Goal: Task Accomplishment & Management: Complete application form

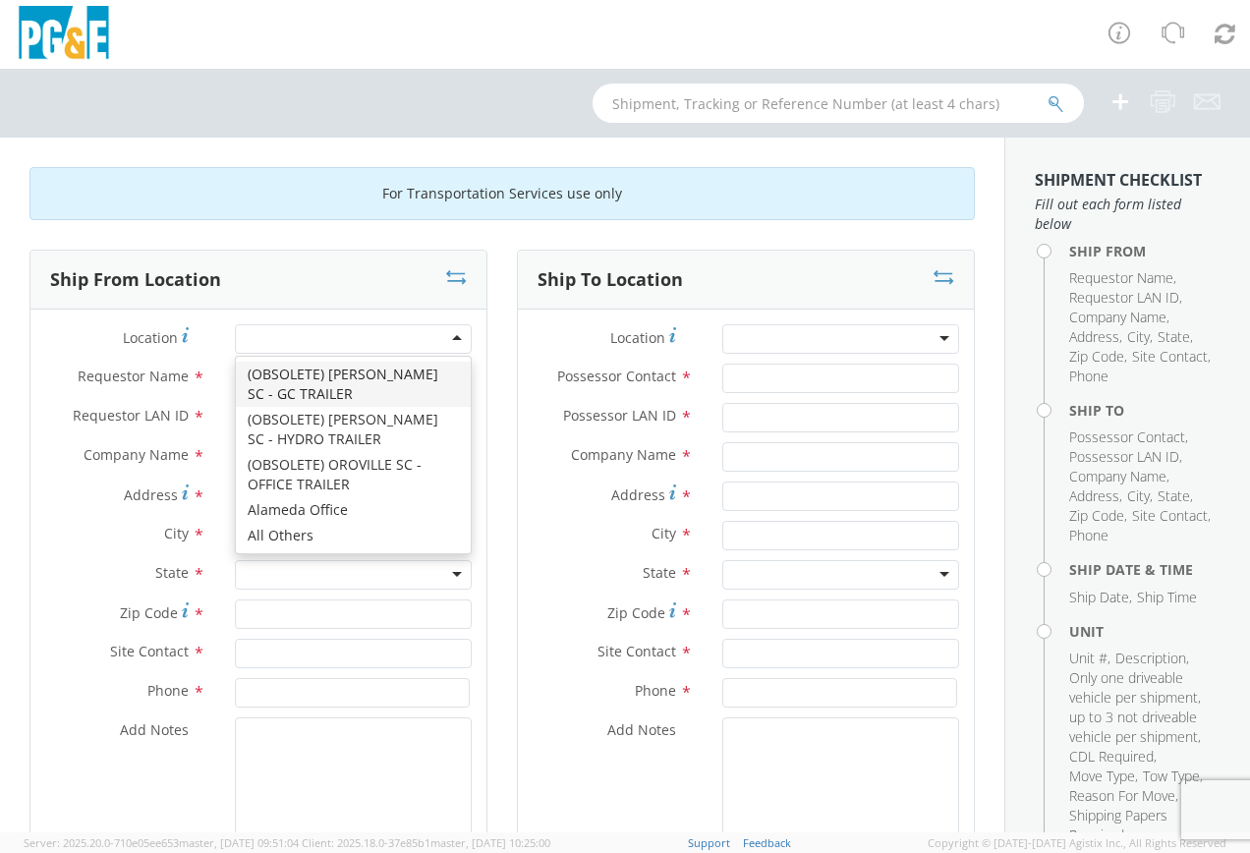
click at [381, 340] on div at bounding box center [353, 338] width 237 height 29
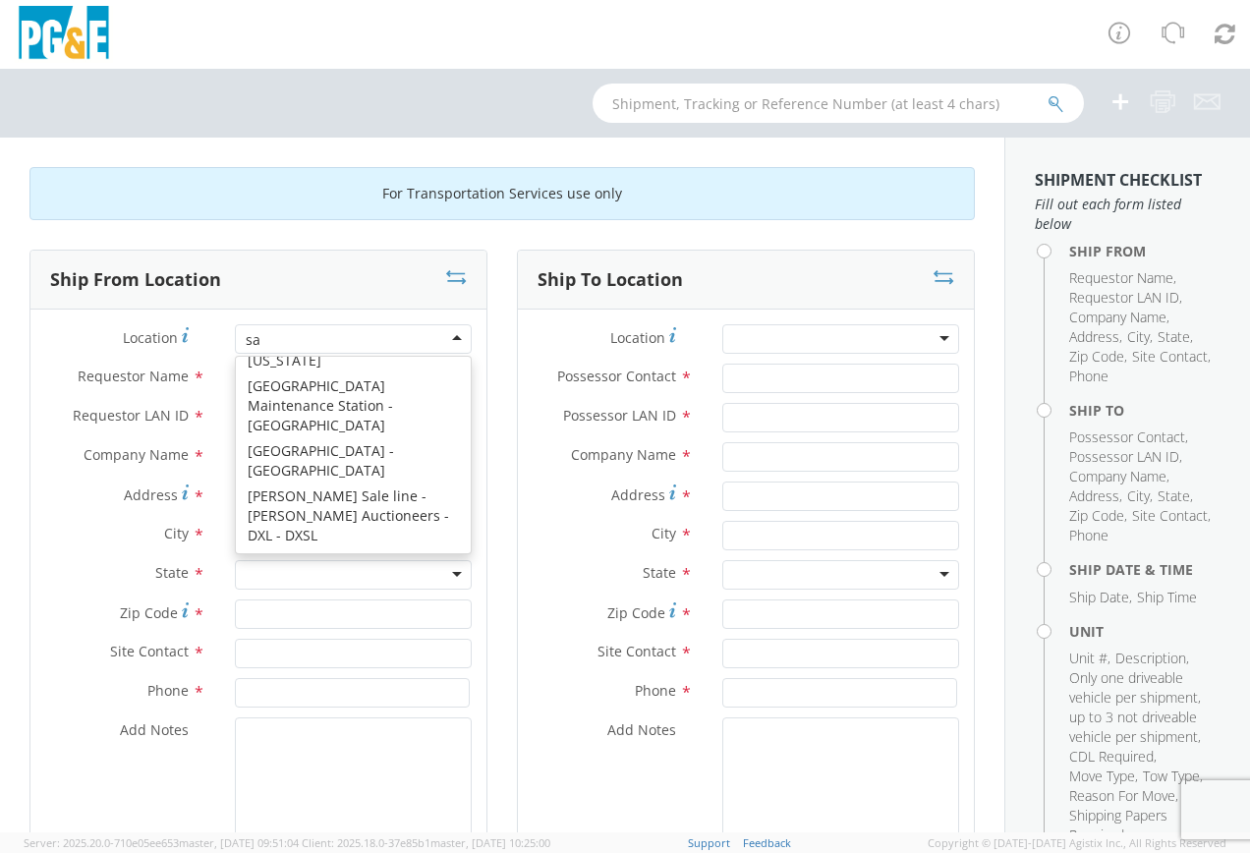
scroll to position [5, 0]
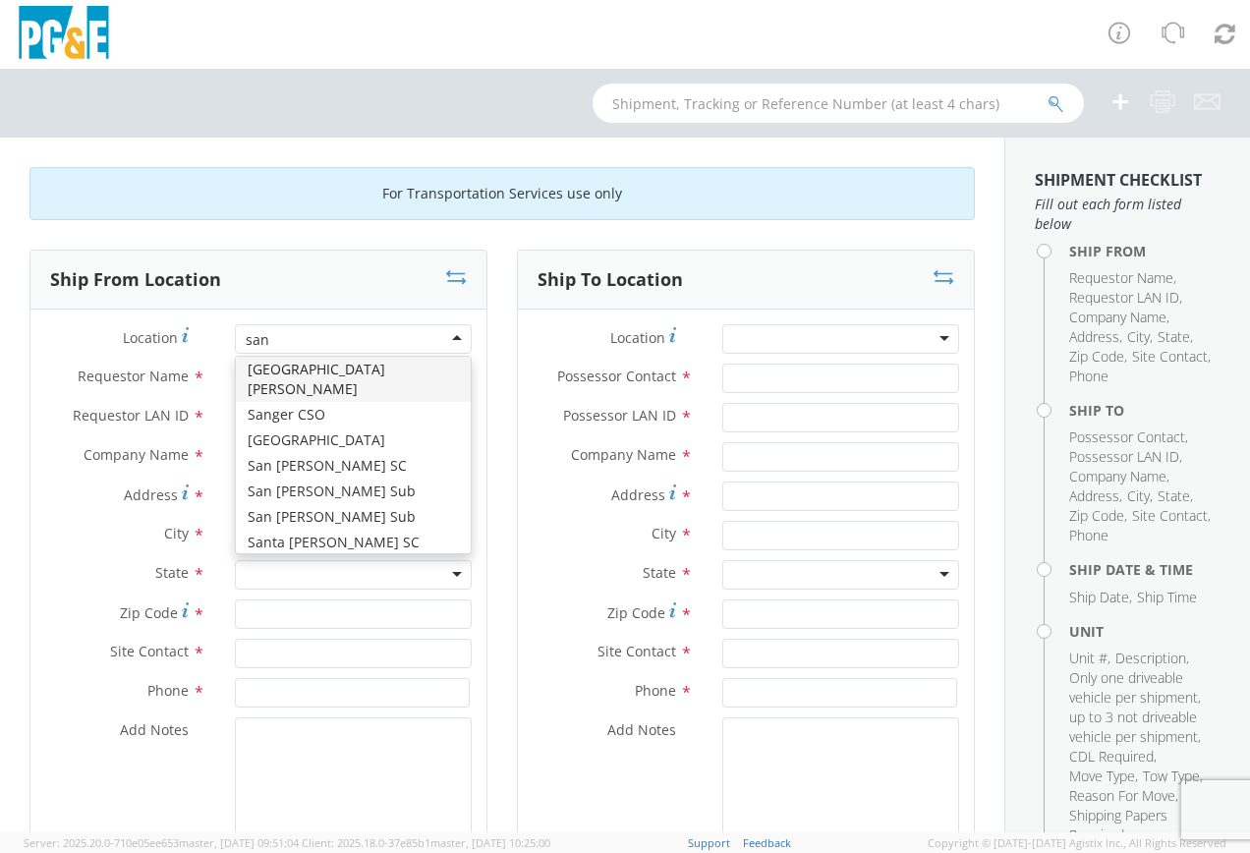
type input "sant"
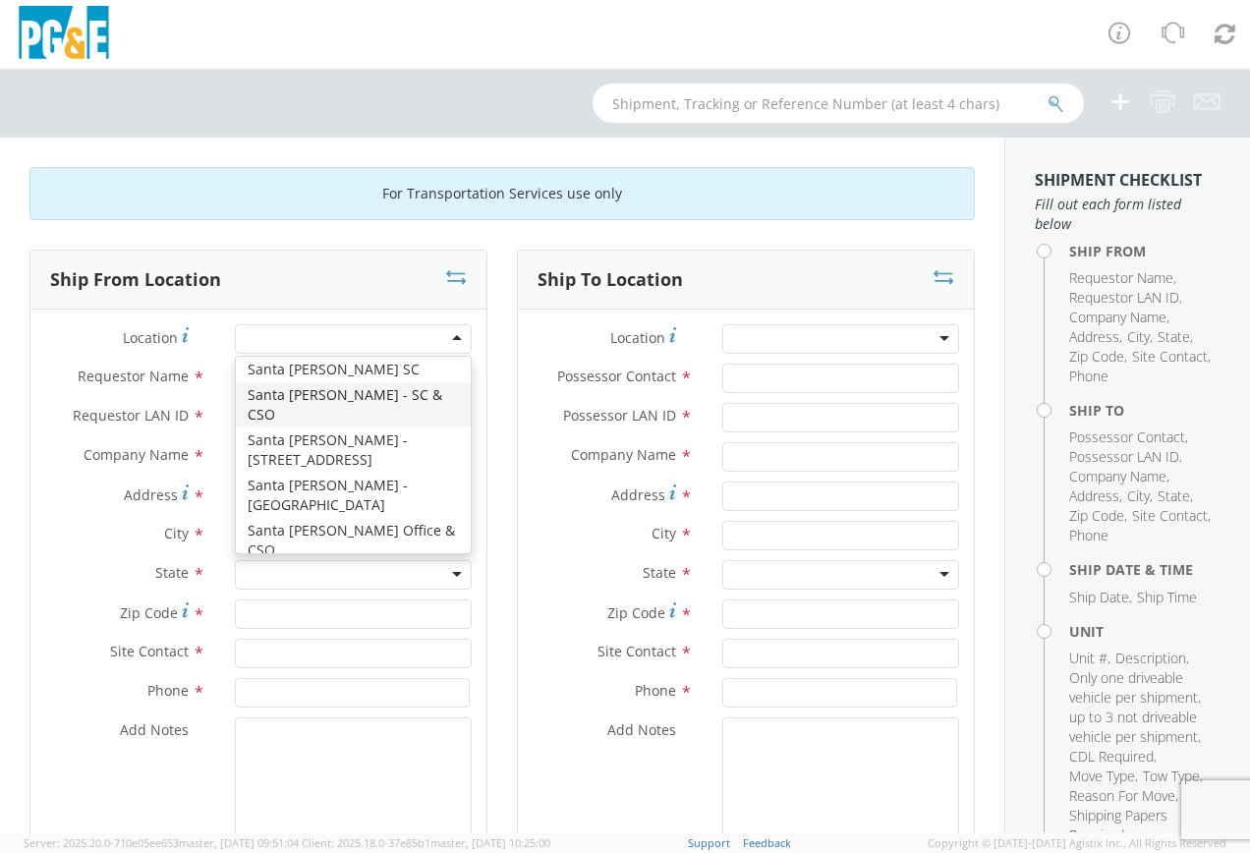
type input "PG&E"
type input "[STREET_ADDRESS]"
type input "SANTA [PERSON_NAME]"
type input "95062"
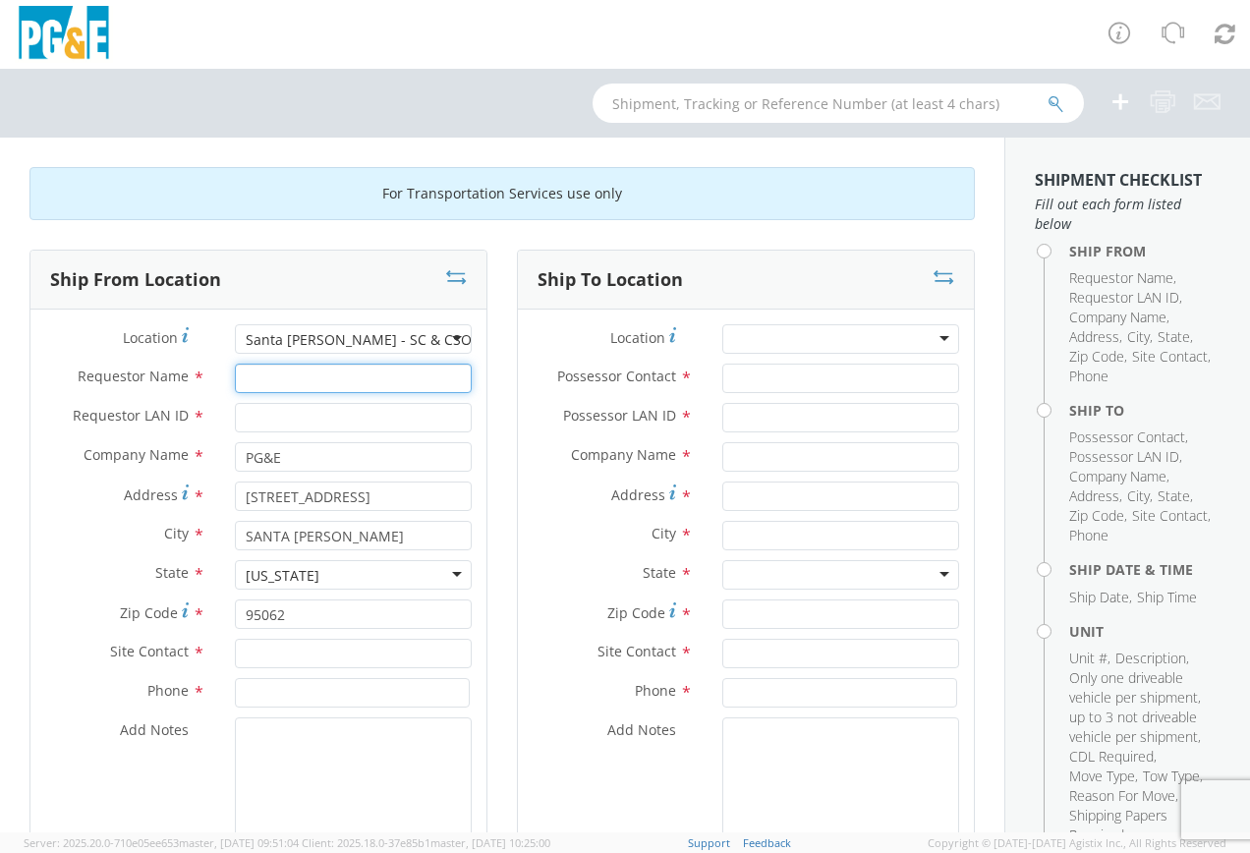
click at [313, 377] on input "Requestor Name *" at bounding box center [353, 378] width 237 height 29
type input "[PERSON_NAME]"
click at [305, 427] on input "Requestor LAN ID *" at bounding box center [353, 417] width 237 height 29
type input "tmv5"
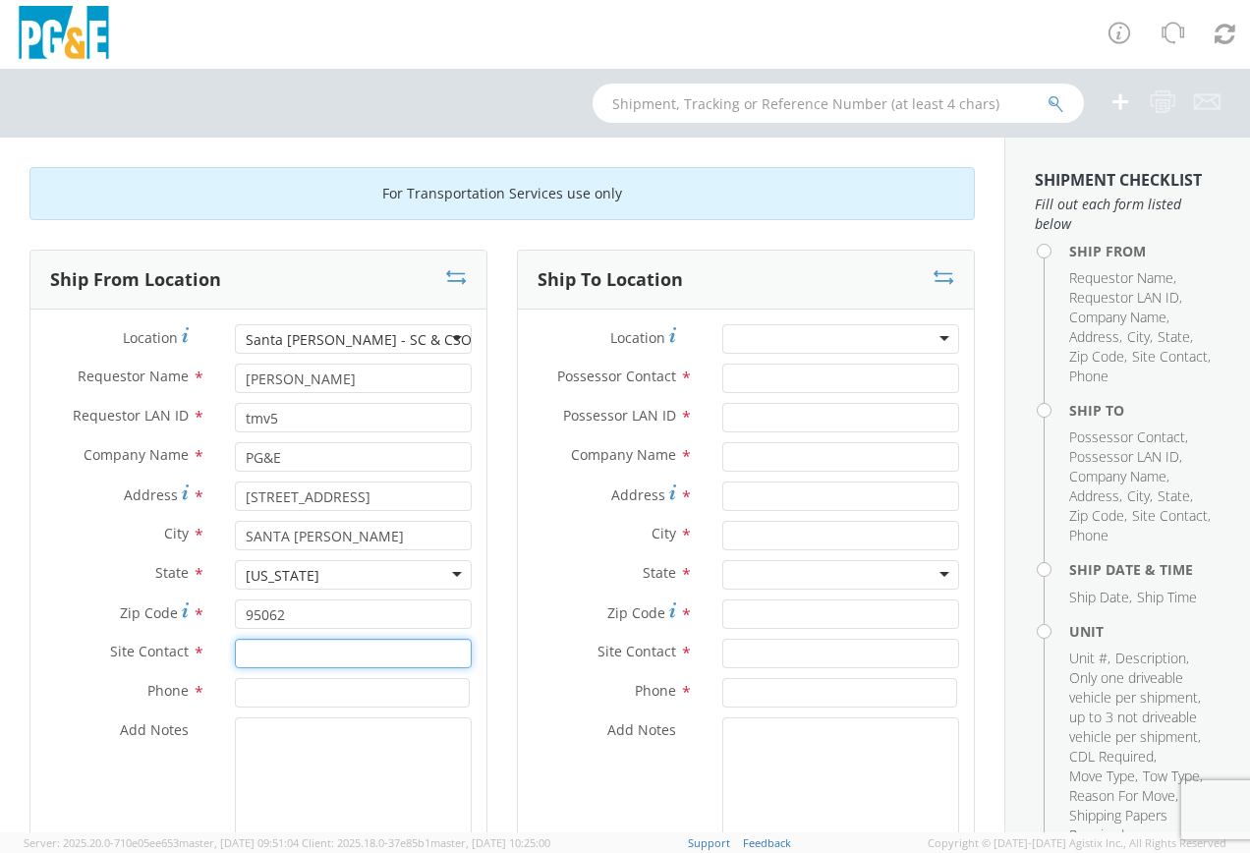
click at [291, 659] on input "text" at bounding box center [353, 653] width 237 height 29
type input "[PERSON_NAME]"
click at [338, 695] on input at bounding box center [352, 692] width 235 height 29
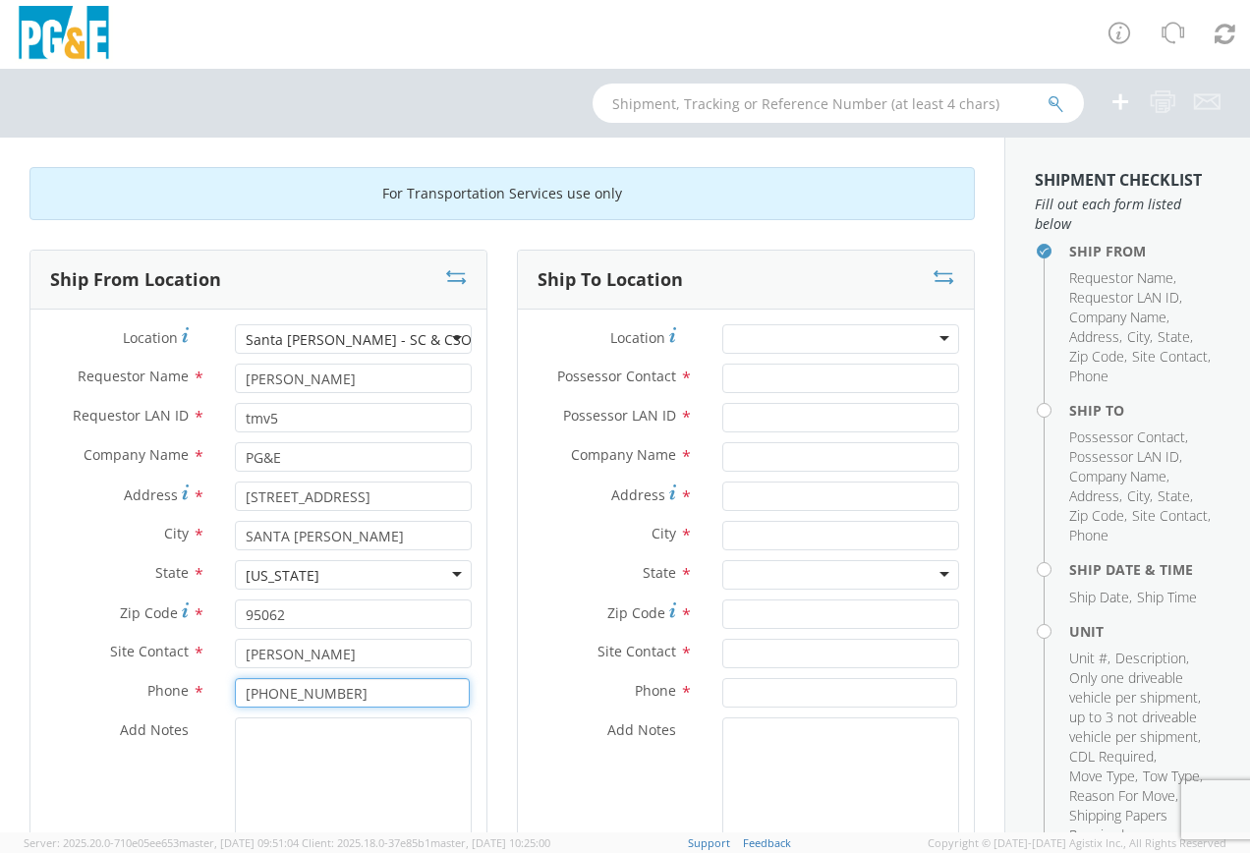
type input "[PHONE_NUMBER]"
click at [877, 345] on div at bounding box center [840, 338] width 237 height 29
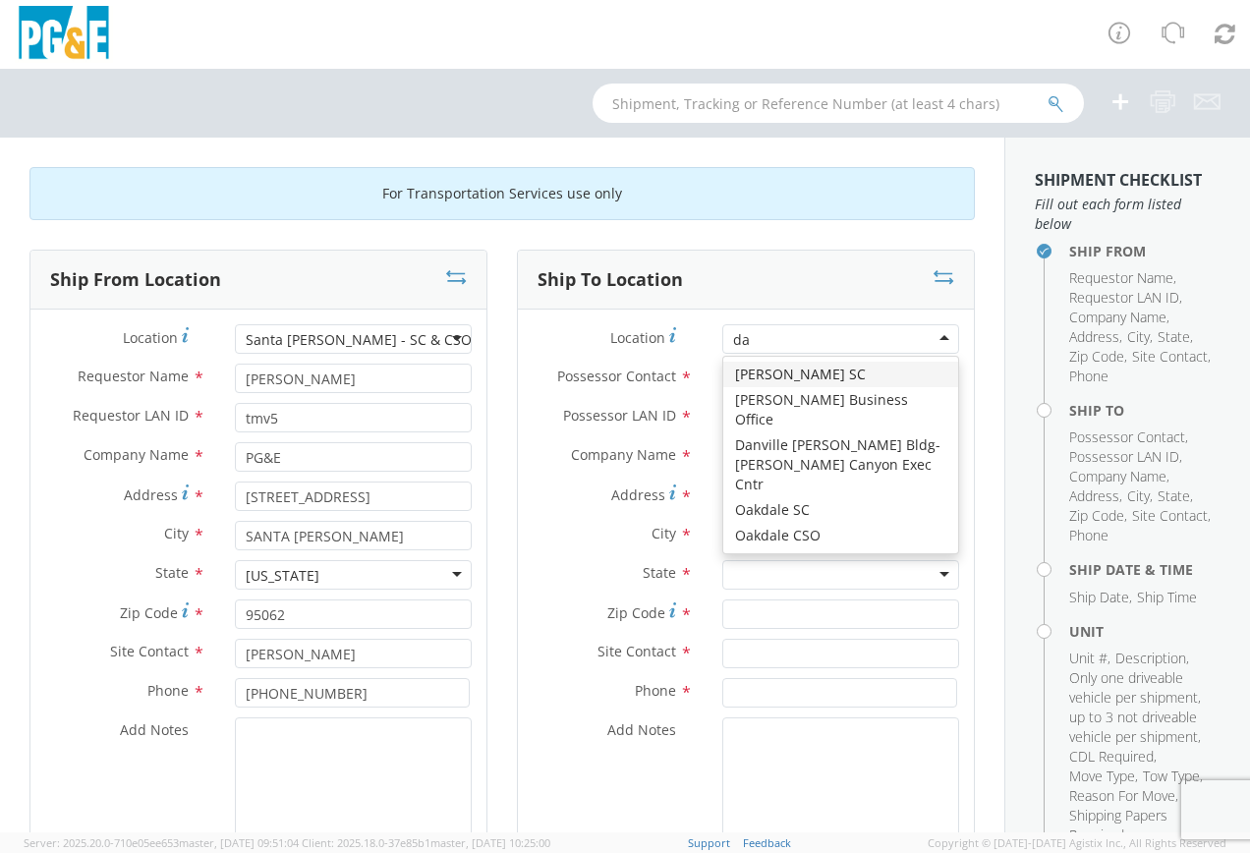
type input "dav"
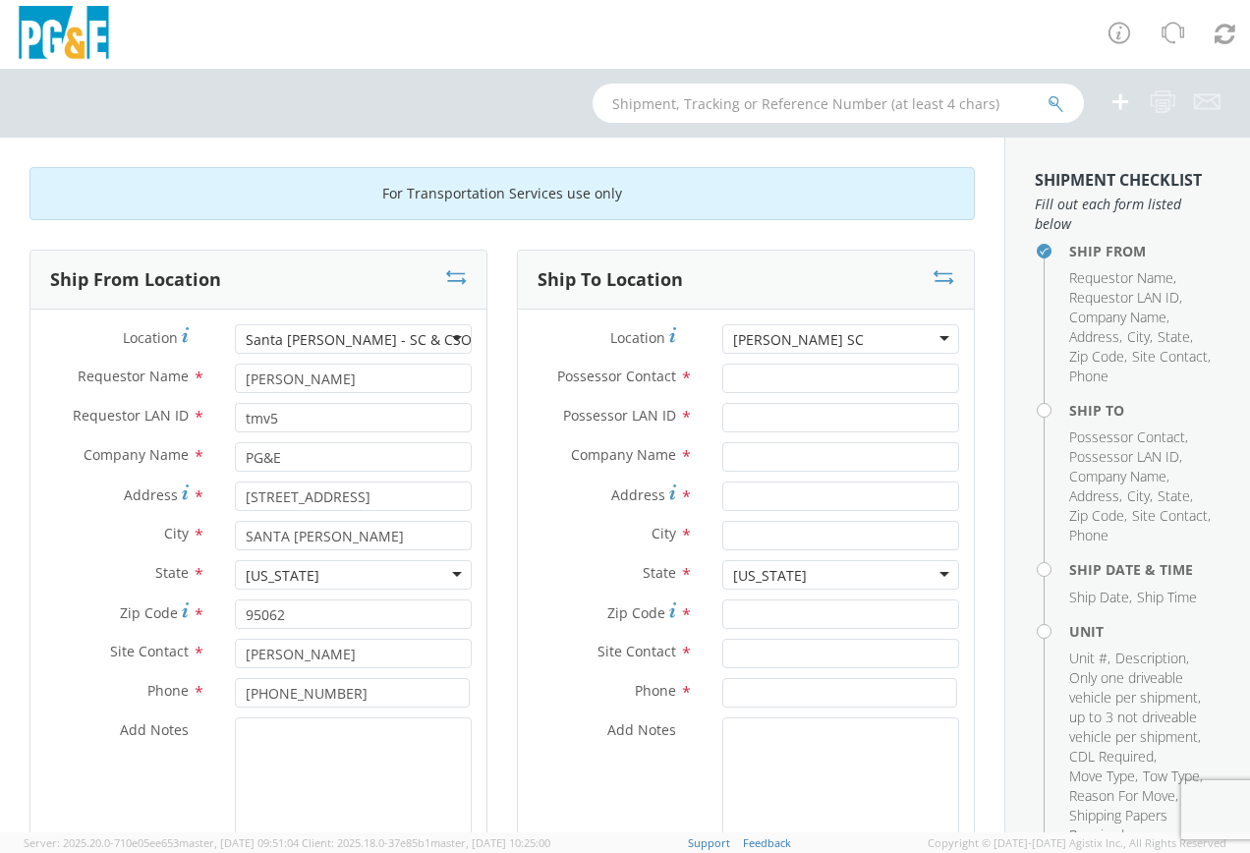
type input "PG&E"
type input "[STREET_ADDRESS]"
type input "[PERSON_NAME]"
type input "95616"
click at [800, 375] on input "Possessor Contact *" at bounding box center [840, 378] width 237 height 29
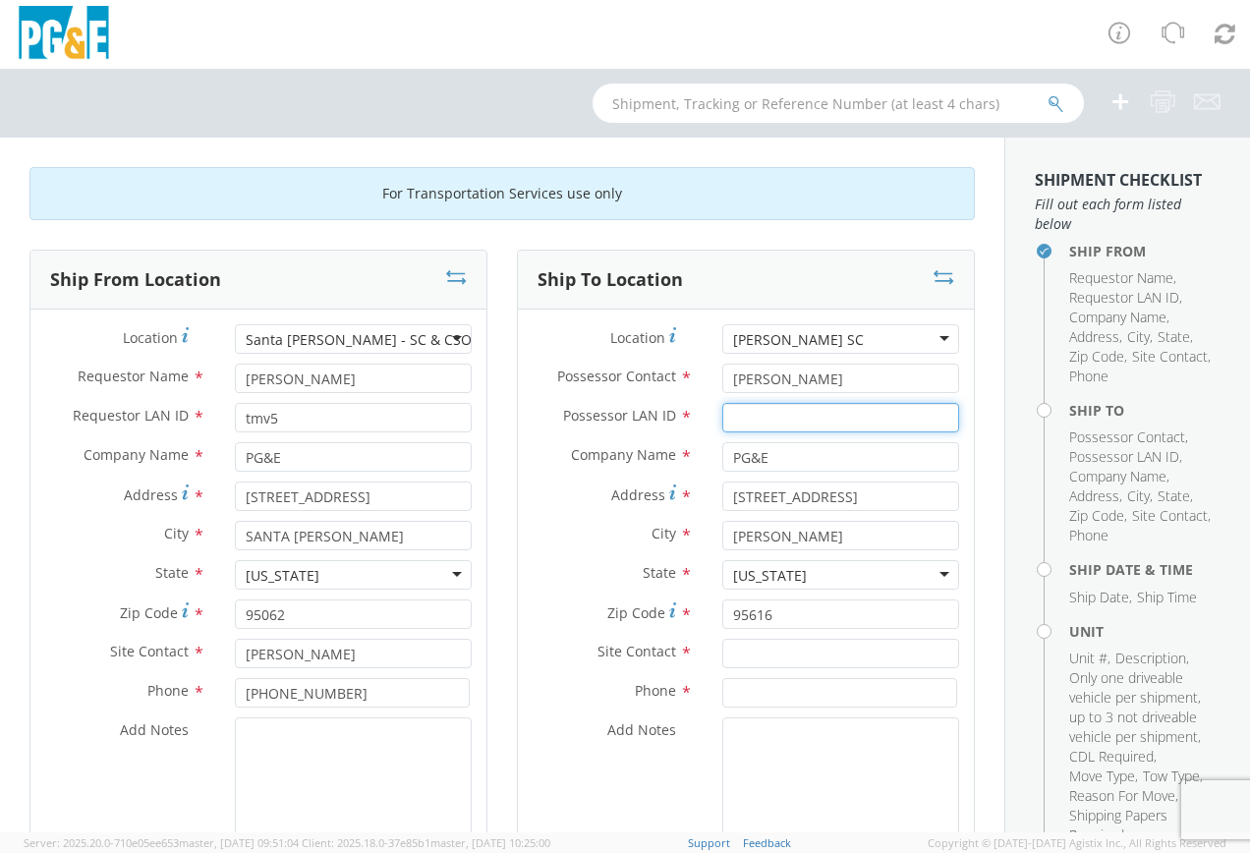
click at [808, 408] on input "Possessor LAN ID *" at bounding box center [840, 417] width 237 height 29
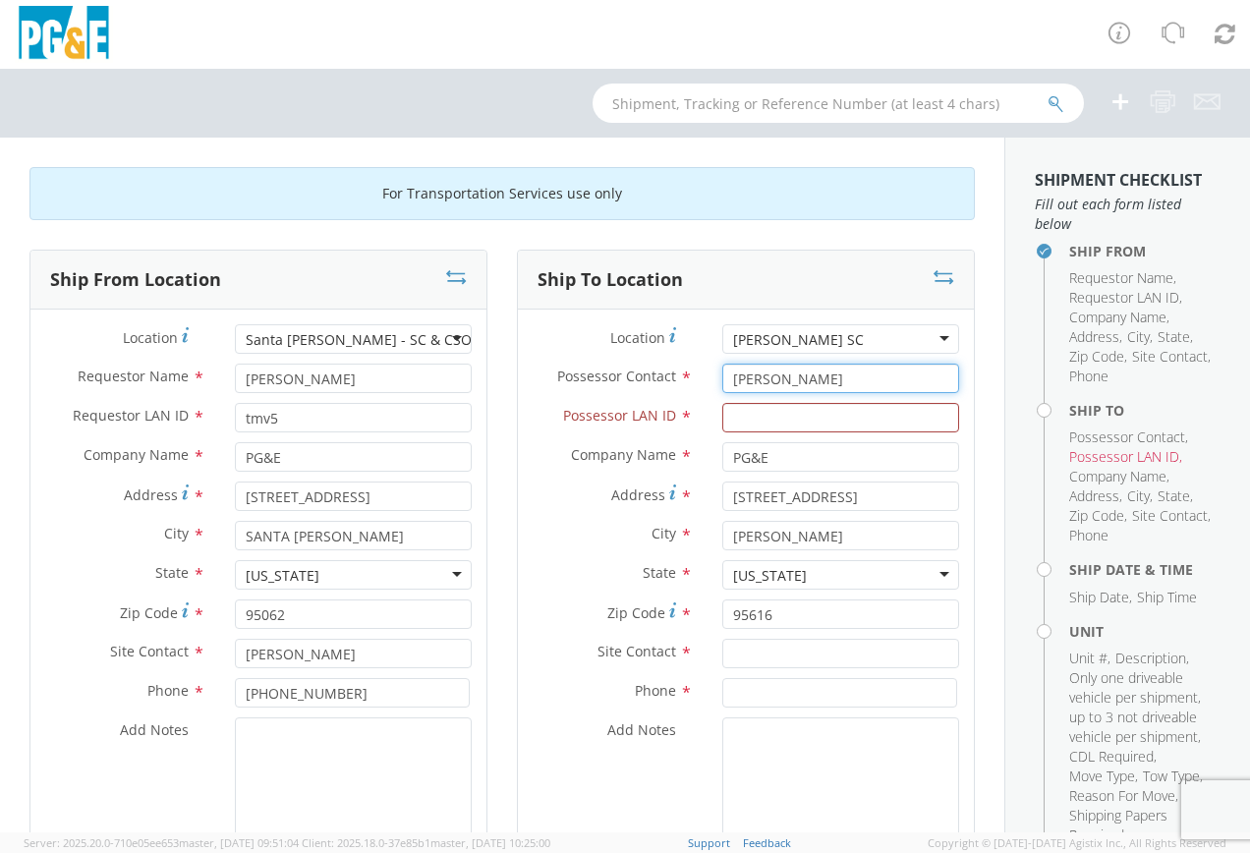
click at [784, 376] on input "[PERSON_NAME]" at bounding box center [840, 378] width 237 height 29
type input "g"
type input "[PERSON_NAME]"
click at [762, 421] on input "Possessor LAN ID *" at bounding box center [840, 417] width 237 height 29
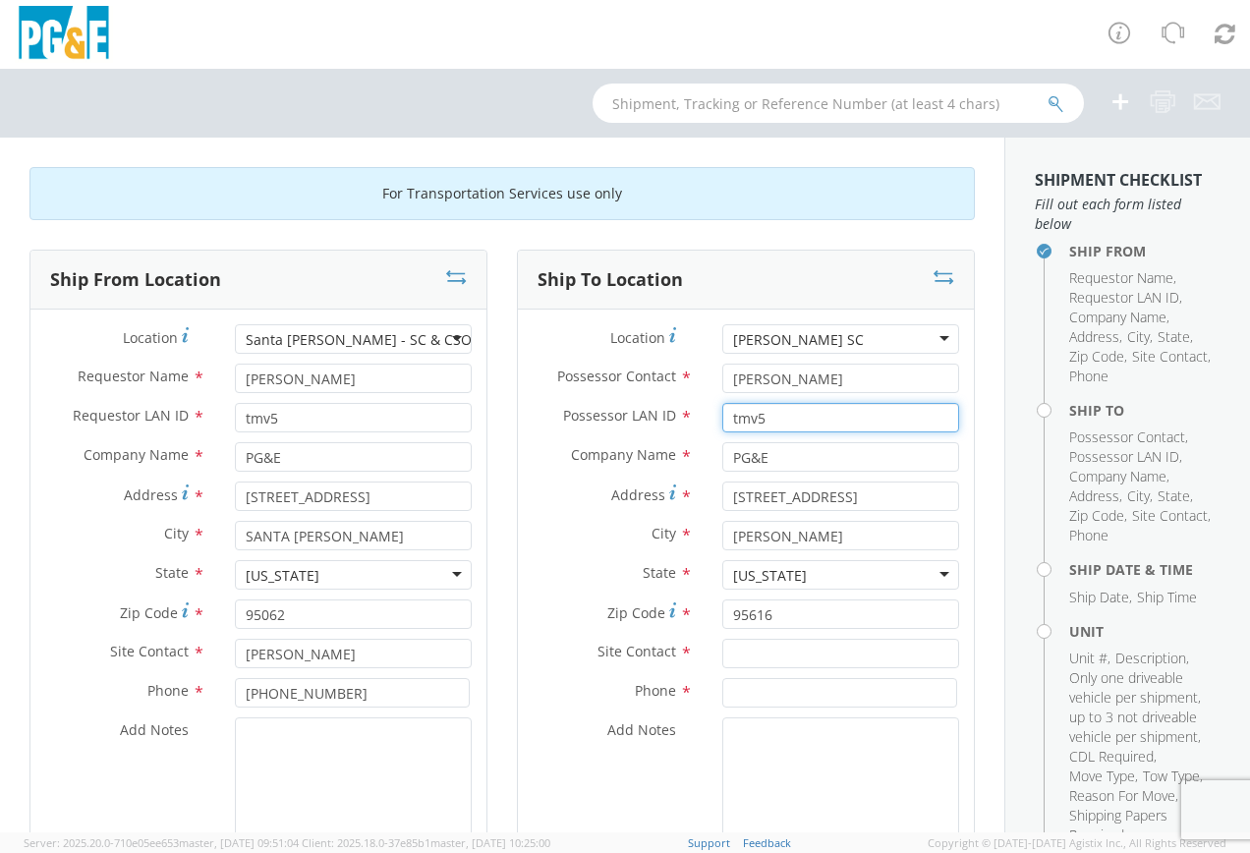
type input "tmv5"
click at [800, 651] on input "text" at bounding box center [840, 653] width 237 height 29
type input "[PERSON_NAME]"
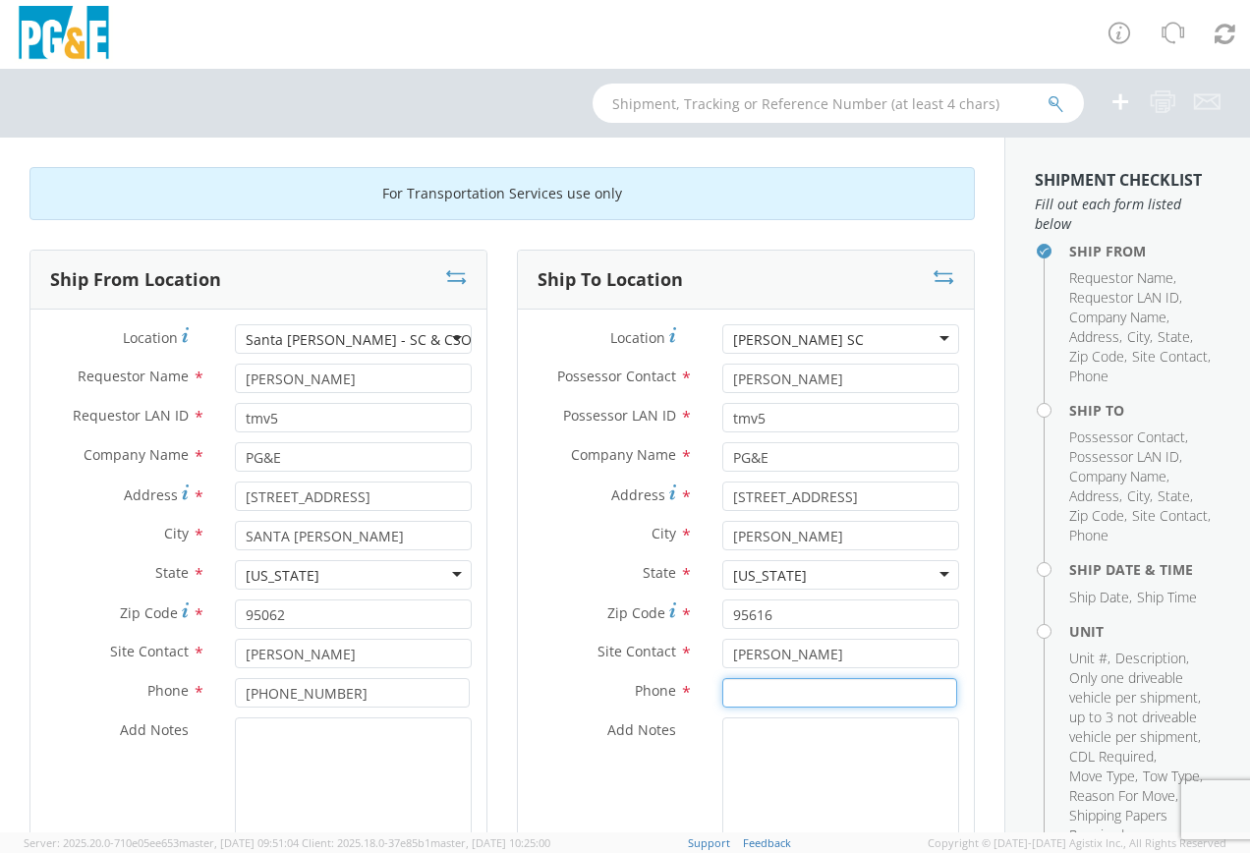
click at [819, 685] on input at bounding box center [839, 692] width 235 height 29
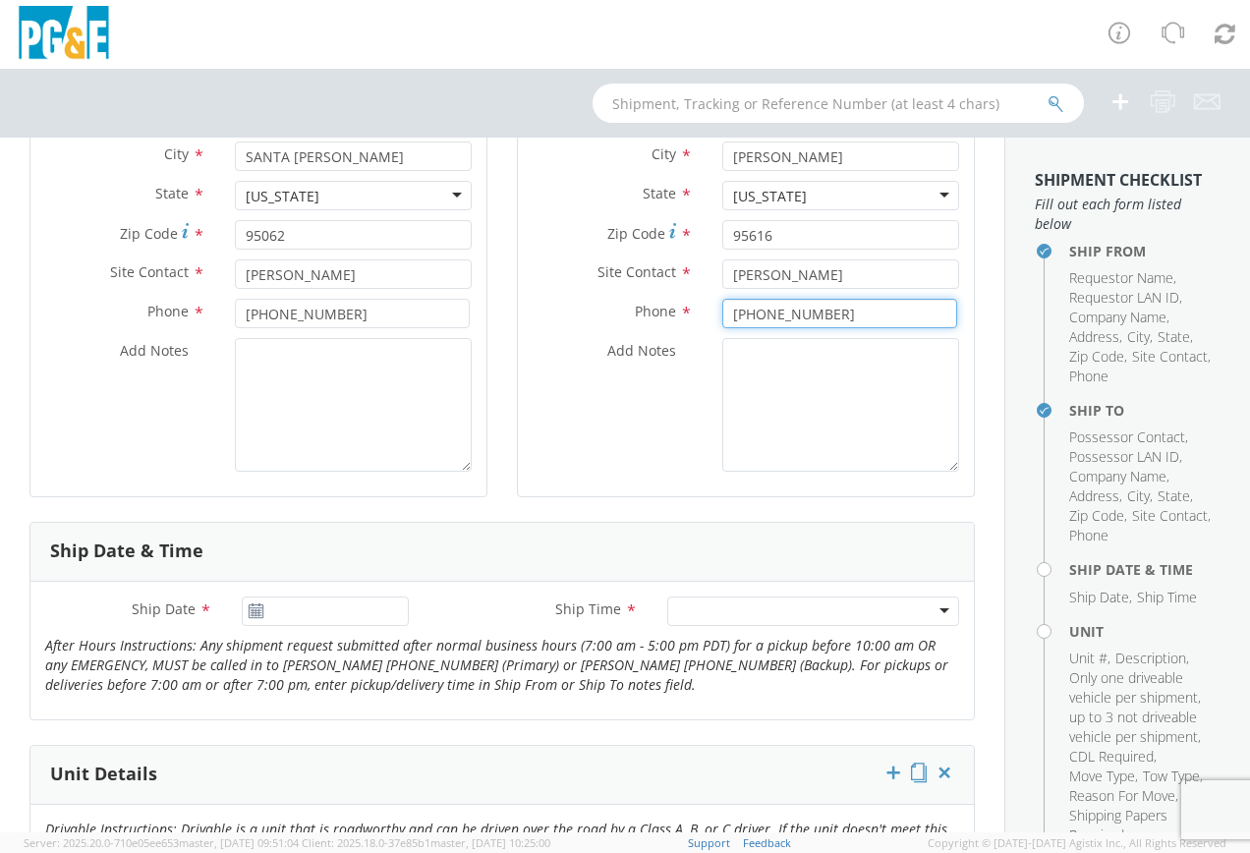
scroll to position [590, 0]
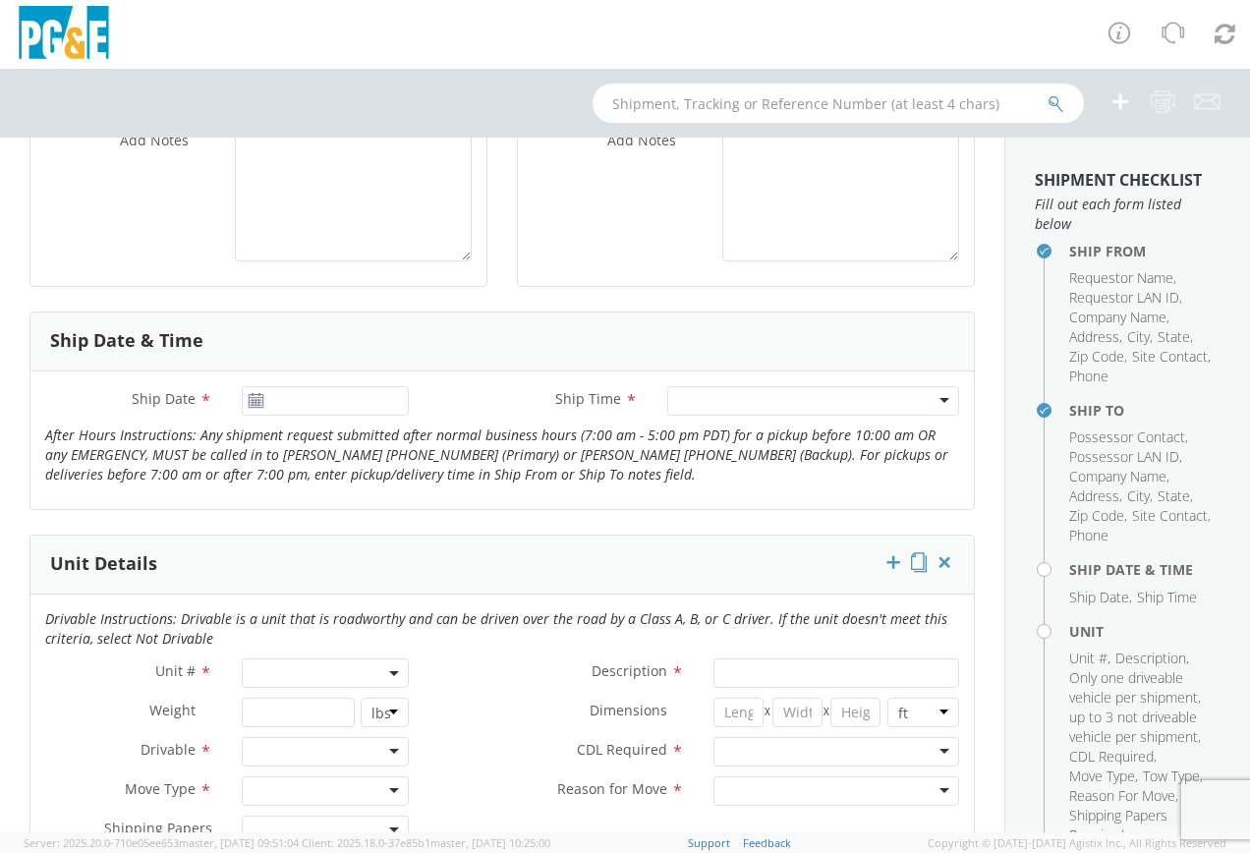
type input "[PHONE_NUMBER]"
click at [262, 413] on input "[DATE]" at bounding box center [325, 400] width 167 height 29
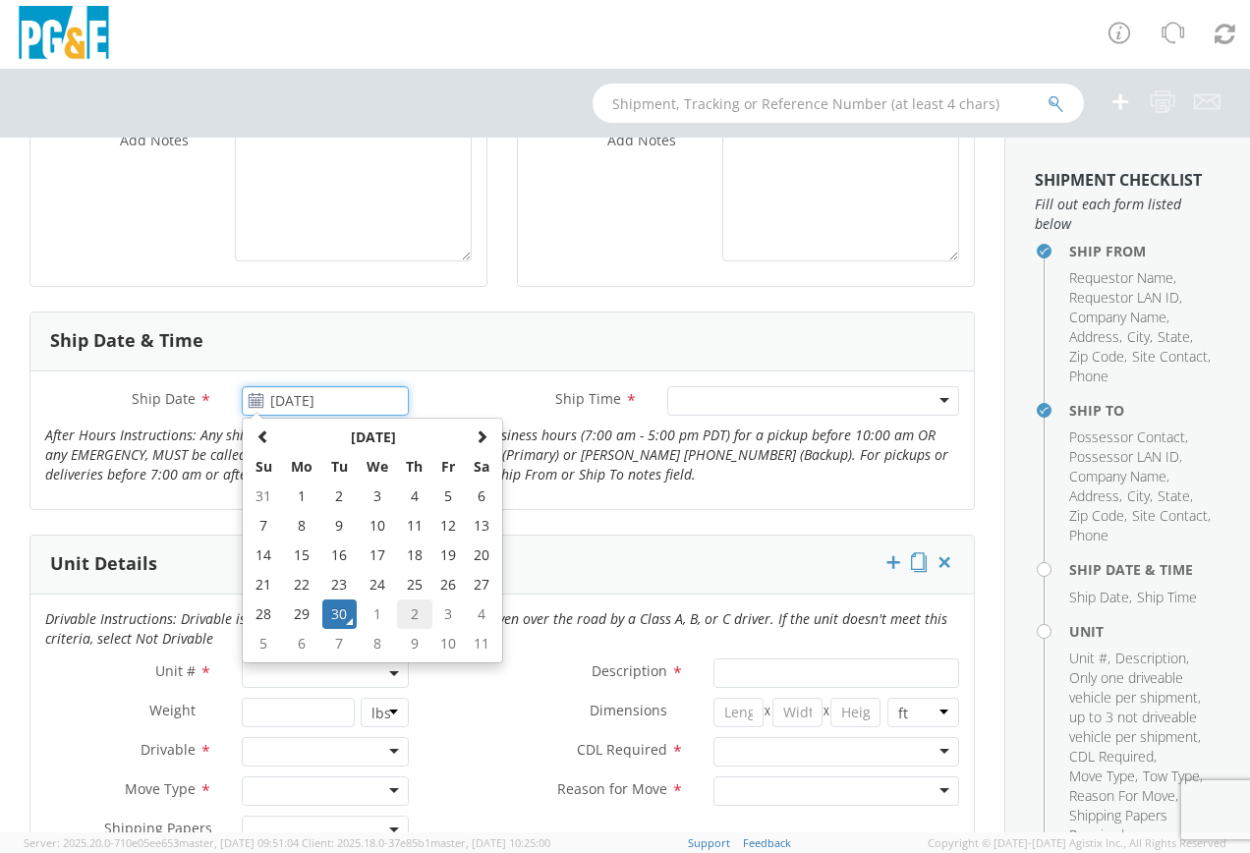
click at [406, 614] on td "2" at bounding box center [414, 613] width 34 height 29
type input "[DATE]"
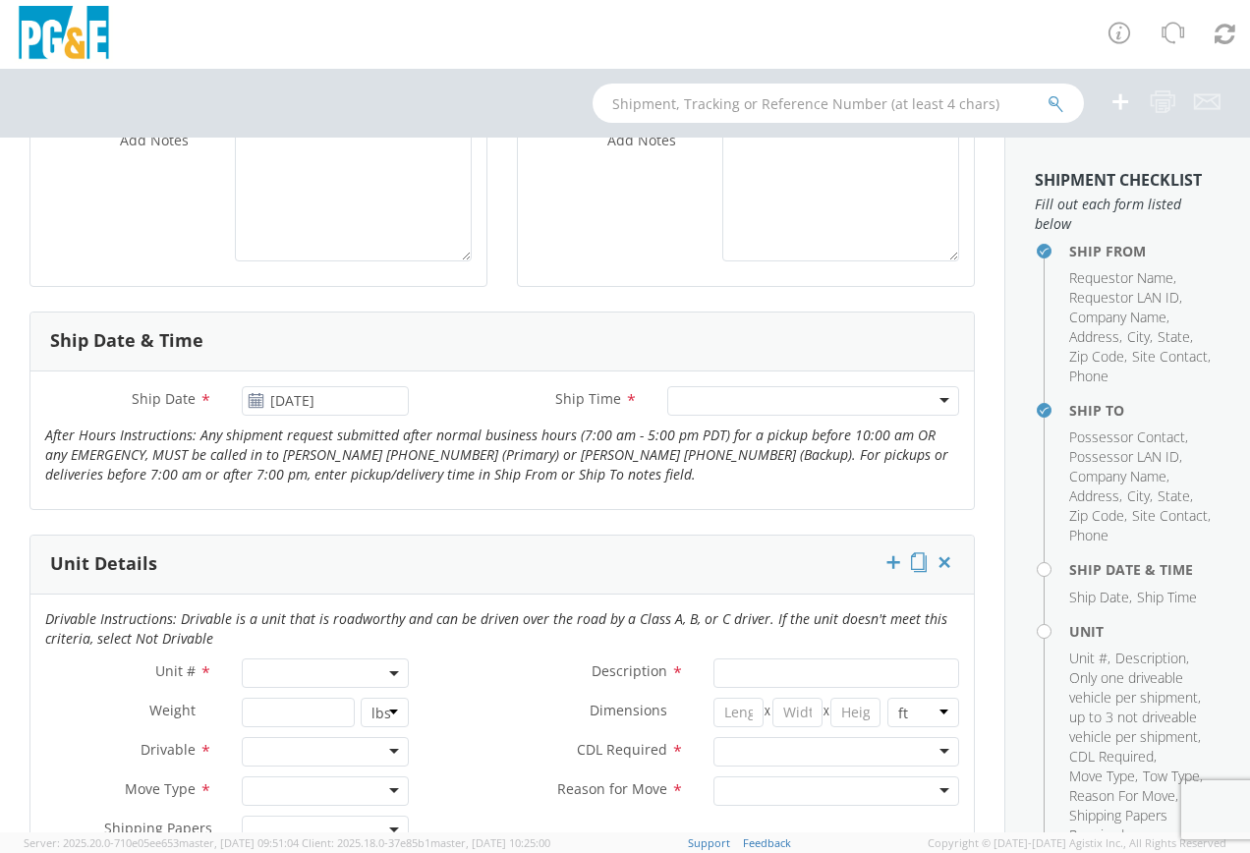
click at [851, 407] on div at bounding box center [813, 400] width 292 height 29
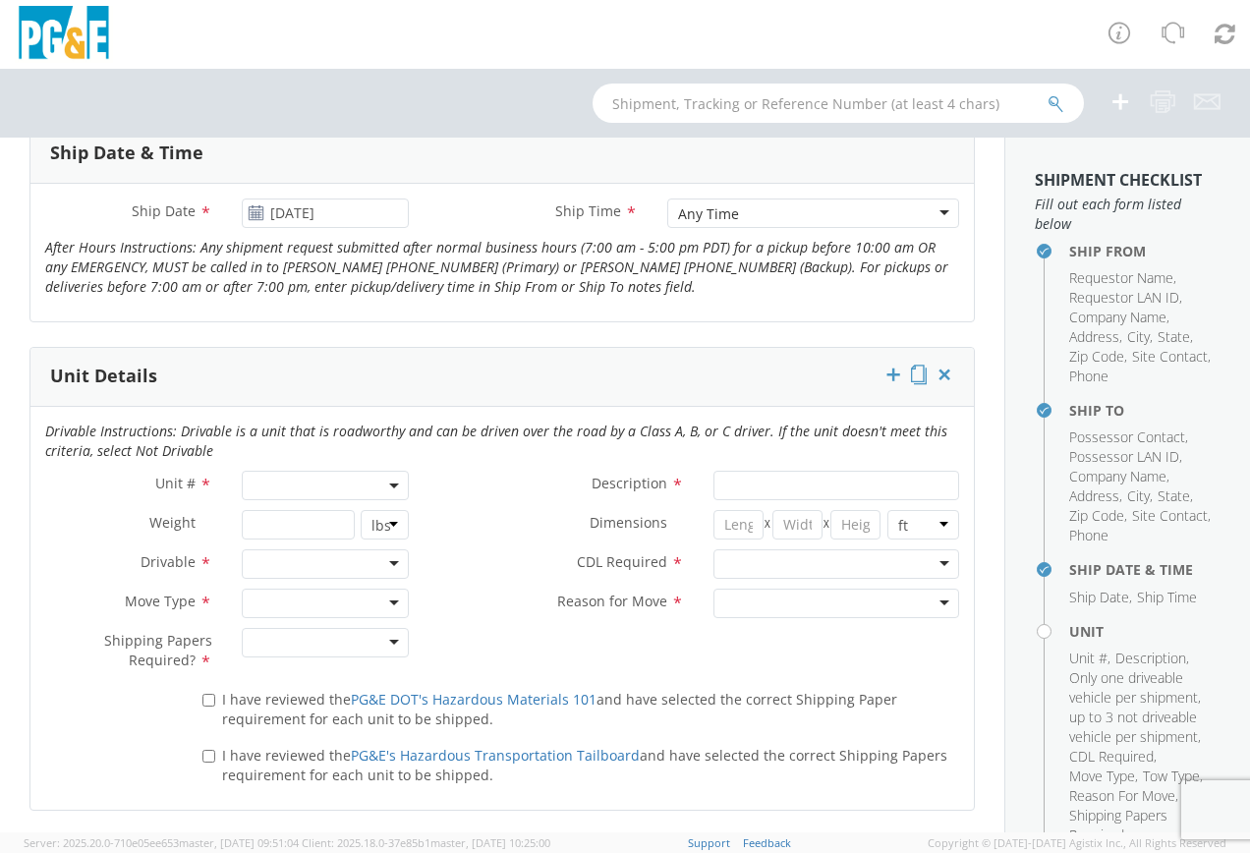
scroll to position [786, 0]
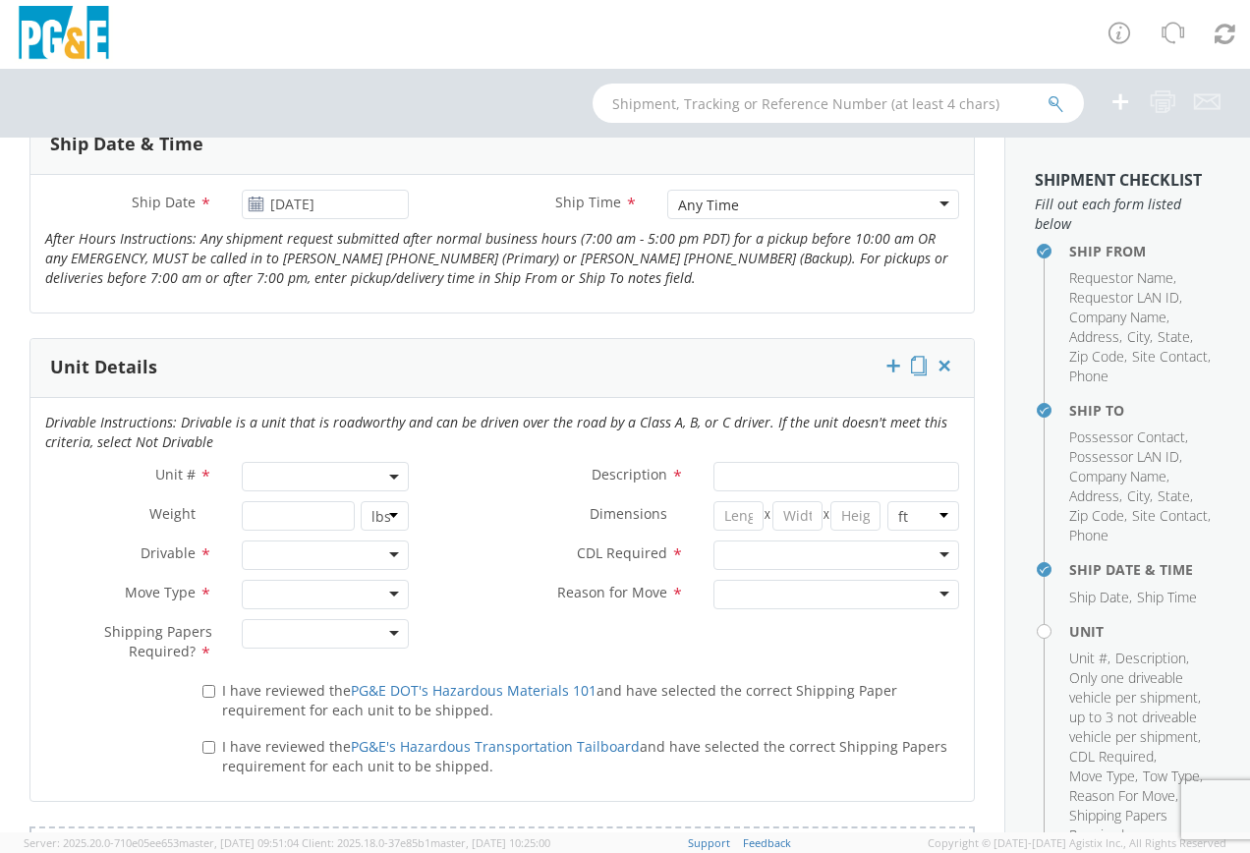
click at [389, 479] on b at bounding box center [394, 477] width 10 height 5
click at [319, 519] on input "search" at bounding box center [324, 508] width 154 height 29
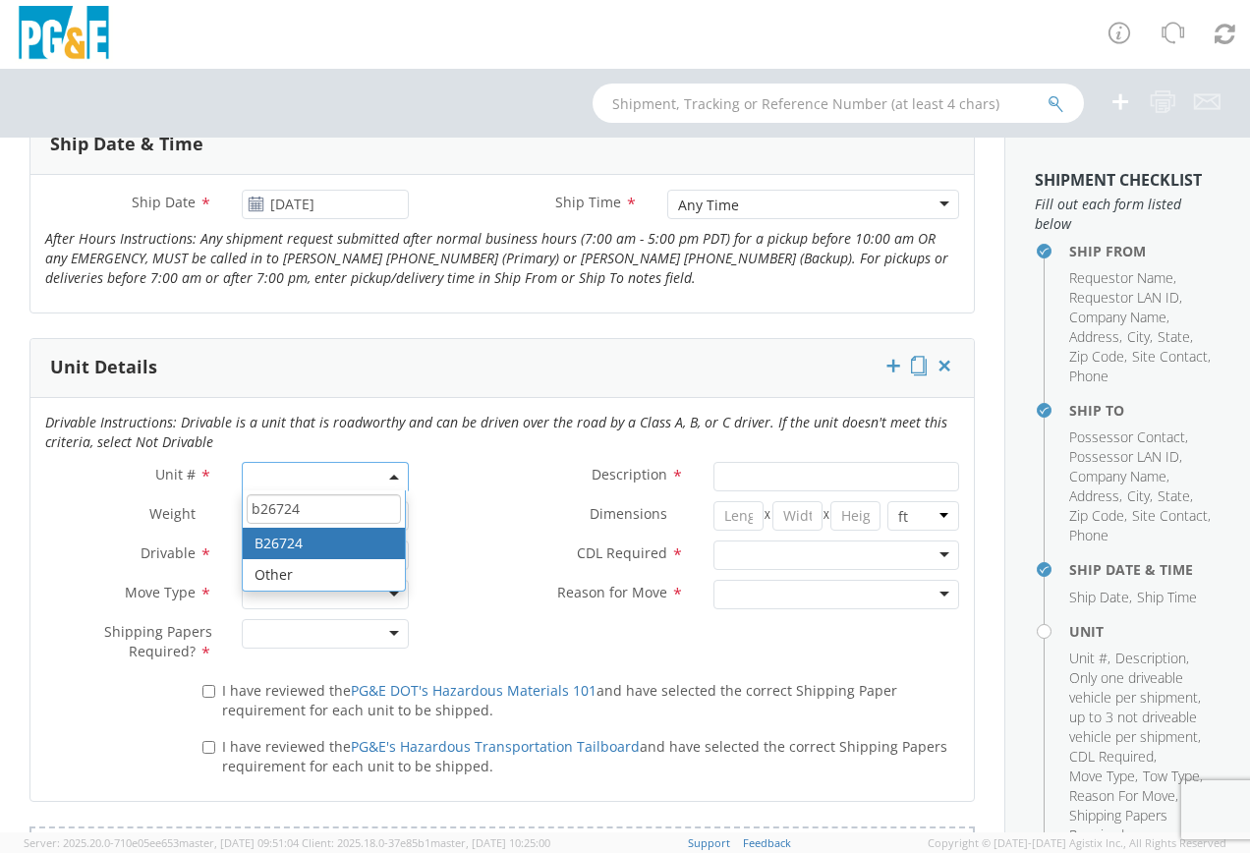
type input "b26724"
type input "TRUCK; MATERIAL HANDLER: 39' - 59' 4X4"
type input "39000"
select select "B26724"
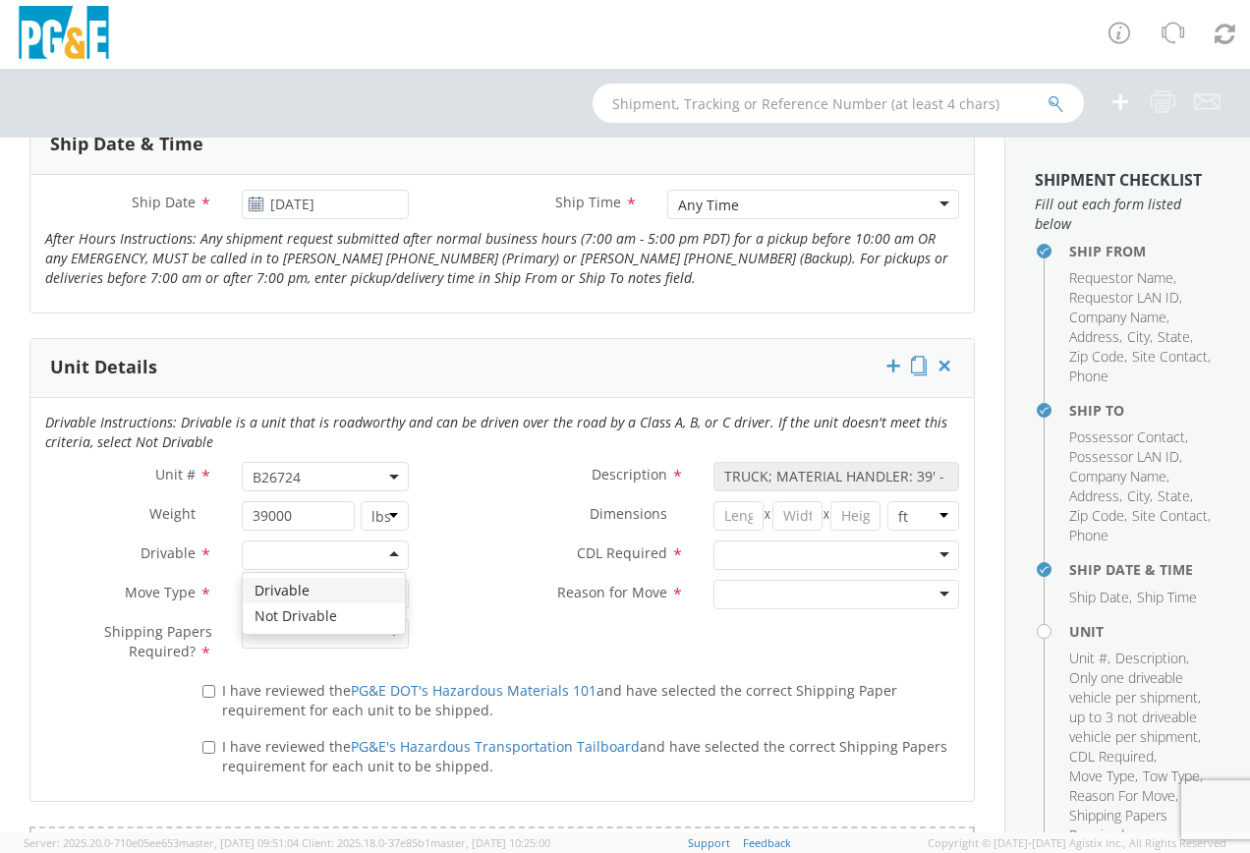
click at [379, 560] on div at bounding box center [325, 554] width 167 height 29
click at [325, 589] on div at bounding box center [325, 594] width 167 height 29
click at [347, 633] on div at bounding box center [325, 633] width 167 height 29
click at [208, 693] on input "I have reviewed the PG&E DOT's Hazardous Materials 101 and have selected the co…" at bounding box center [208, 691] width 13 height 13
checkbox input "true"
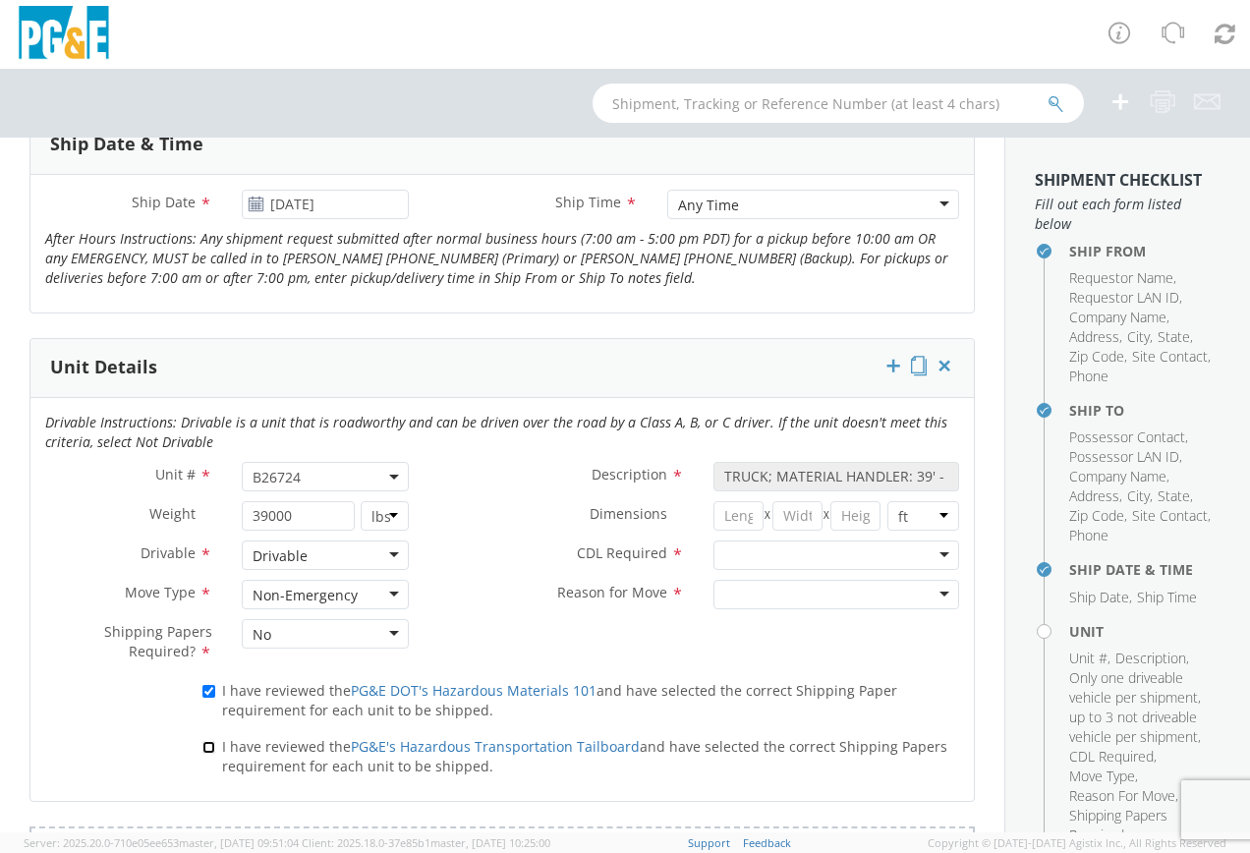
click at [206, 750] on input "I have reviewed the PG&E's Hazardous Transportation Tailboard and have selected…" at bounding box center [208, 747] width 13 height 13
checkbox input "true"
click at [932, 552] on div at bounding box center [836, 554] width 246 height 29
click at [833, 591] on div at bounding box center [836, 594] width 246 height 29
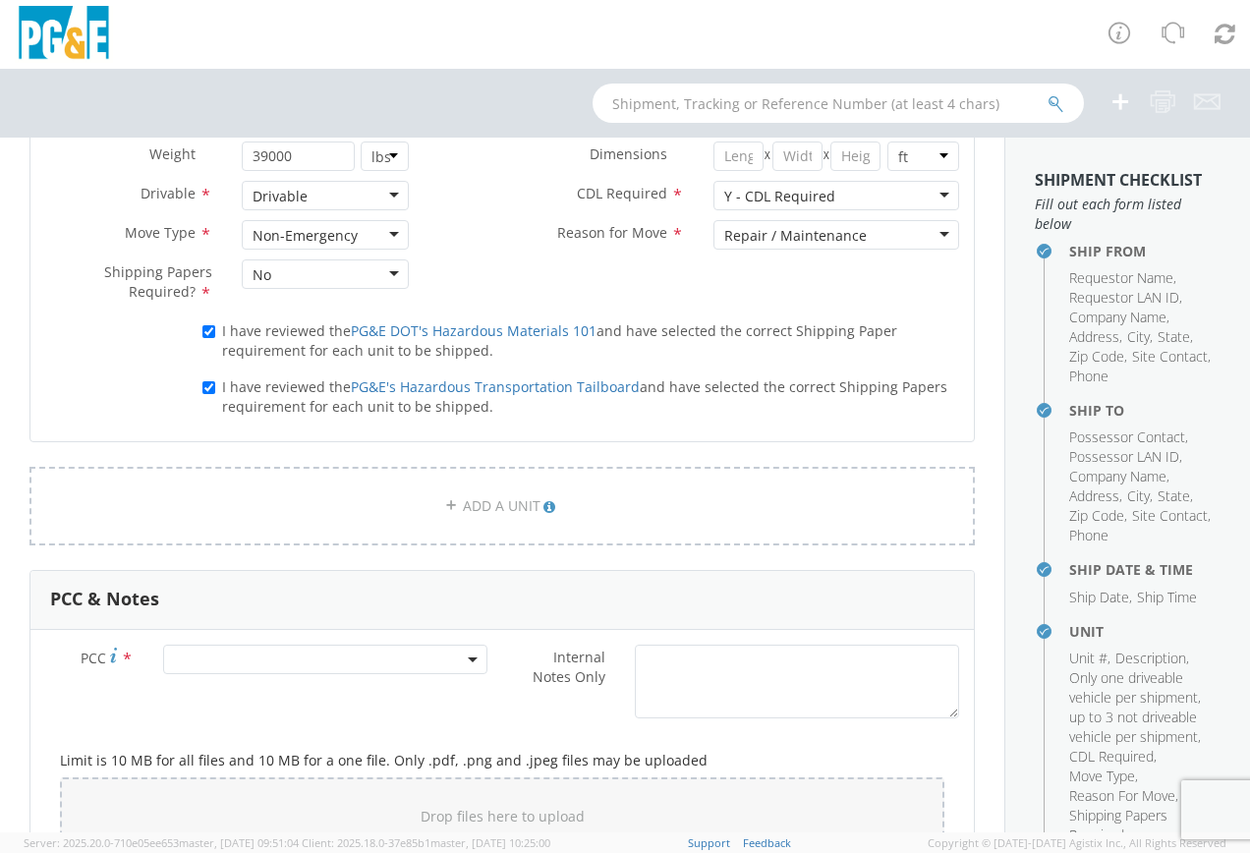
scroll to position [1179, 0]
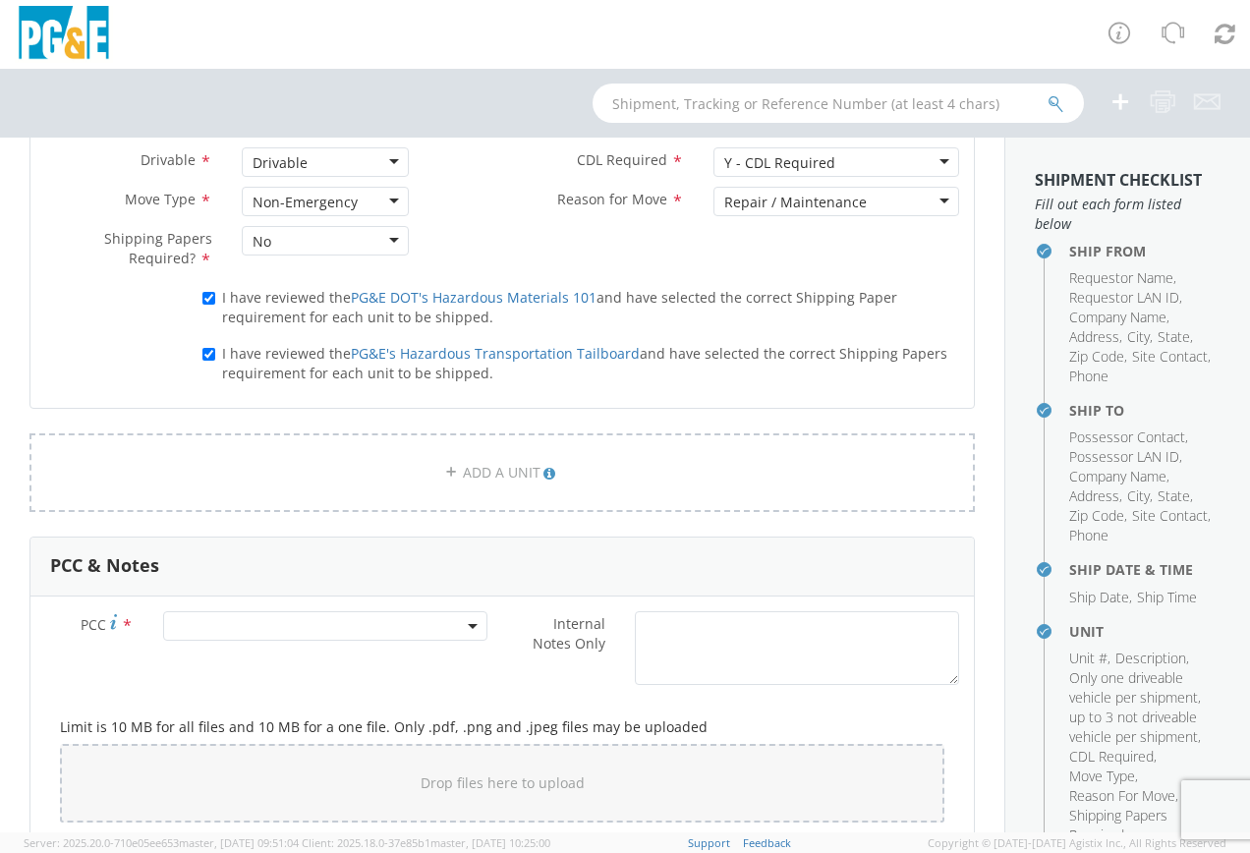
click at [307, 621] on span at bounding box center [325, 625] width 324 height 29
click at [294, 652] on input "number" at bounding box center [322, 658] width 309 height 29
type input "11284"
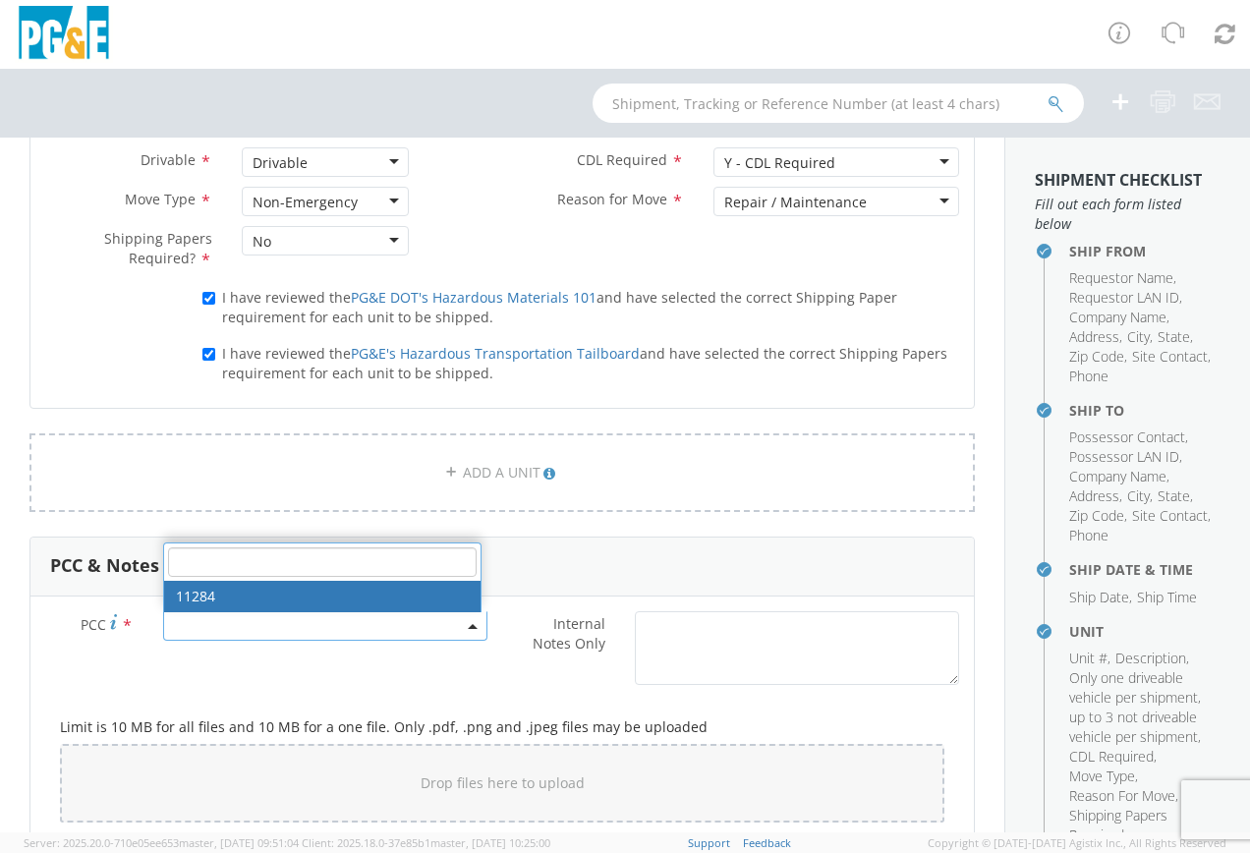
select select "11284"
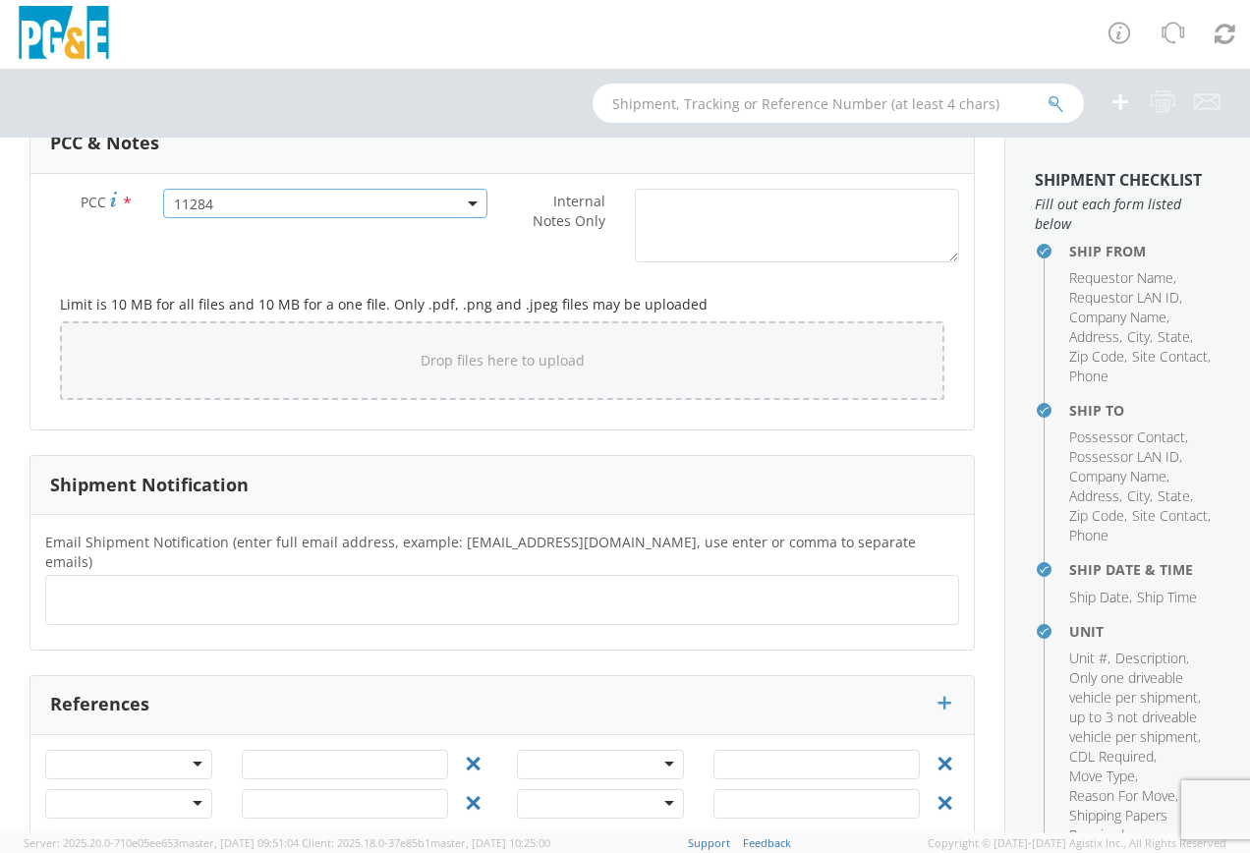
scroll to position [1618, 0]
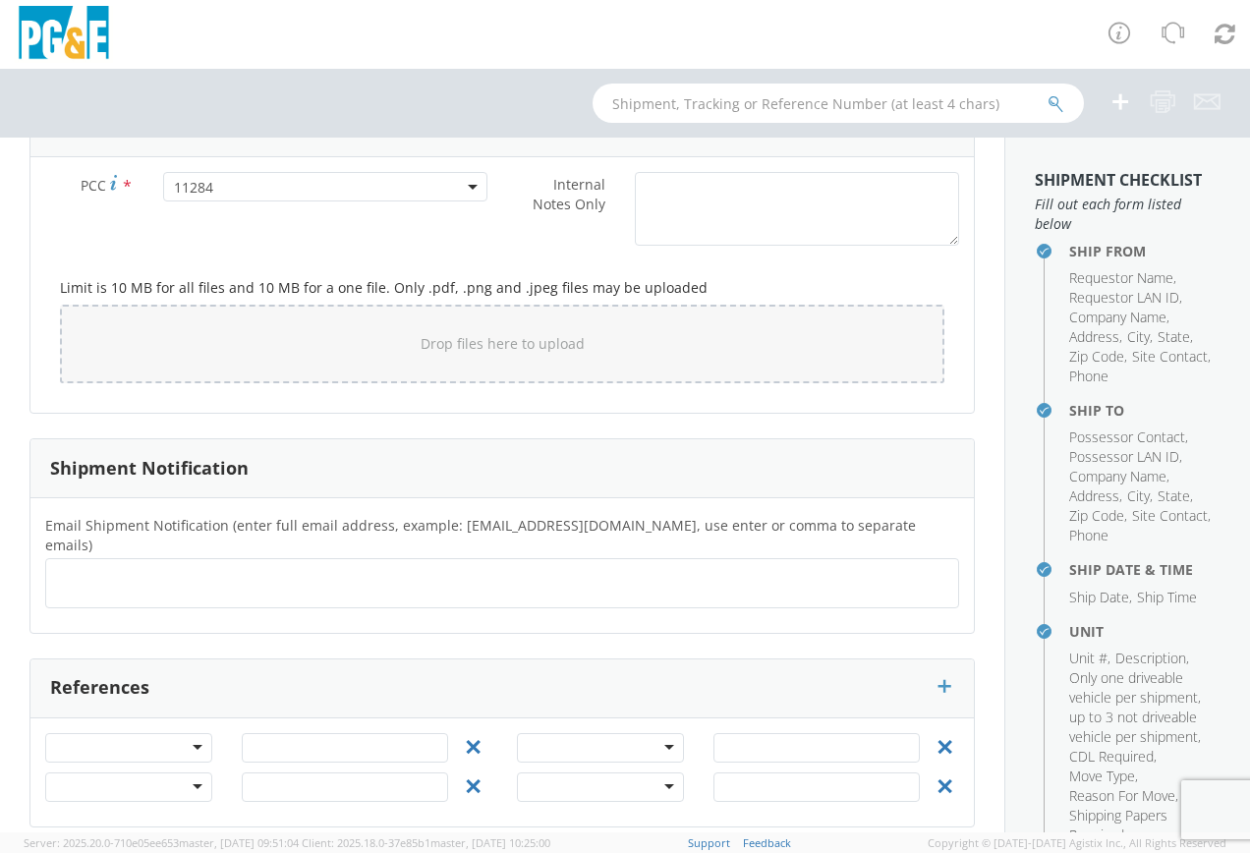
click at [140, 567] on ul at bounding box center [502, 583] width 896 height 32
type input "[EMAIL_ADDRESS][DOMAIN_NAME]"
click at [474, 611] on div "Email Shipment Notification (enter full email address, example: [EMAIL_ADDRESS]…" at bounding box center [501, 565] width 943 height 135
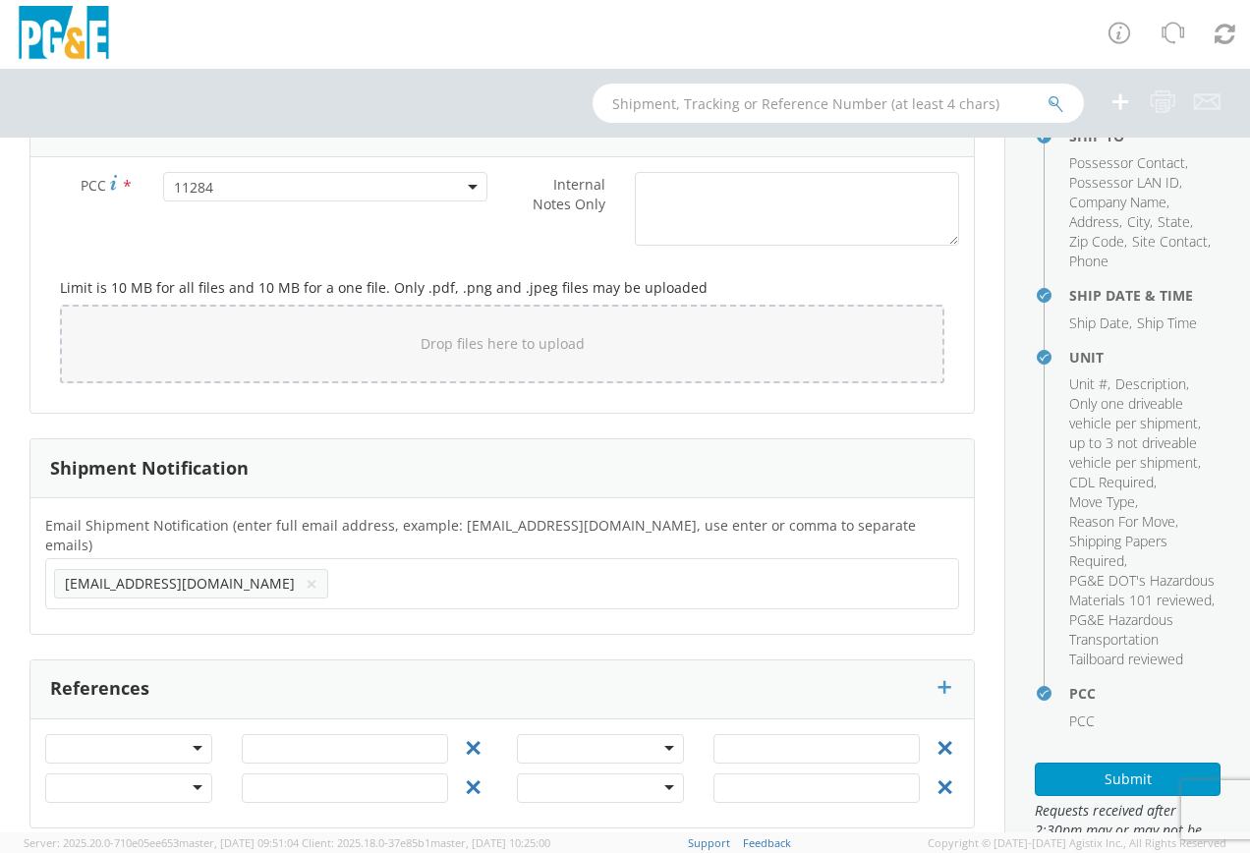
scroll to position [393, 0]
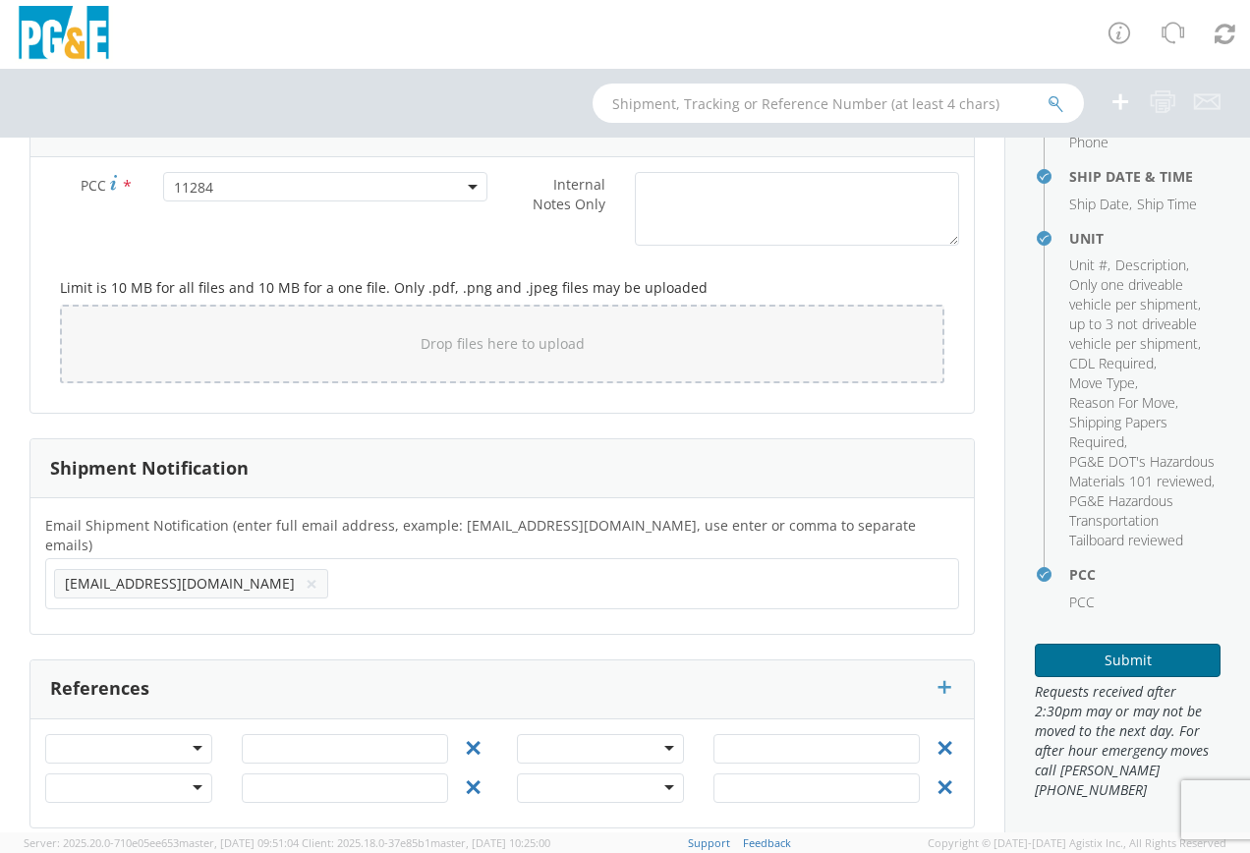
click at [1109, 677] on button "Submit" at bounding box center [1128, 660] width 186 height 33
